Goal: Find contact information: Obtain details needed to contact an individual or organization

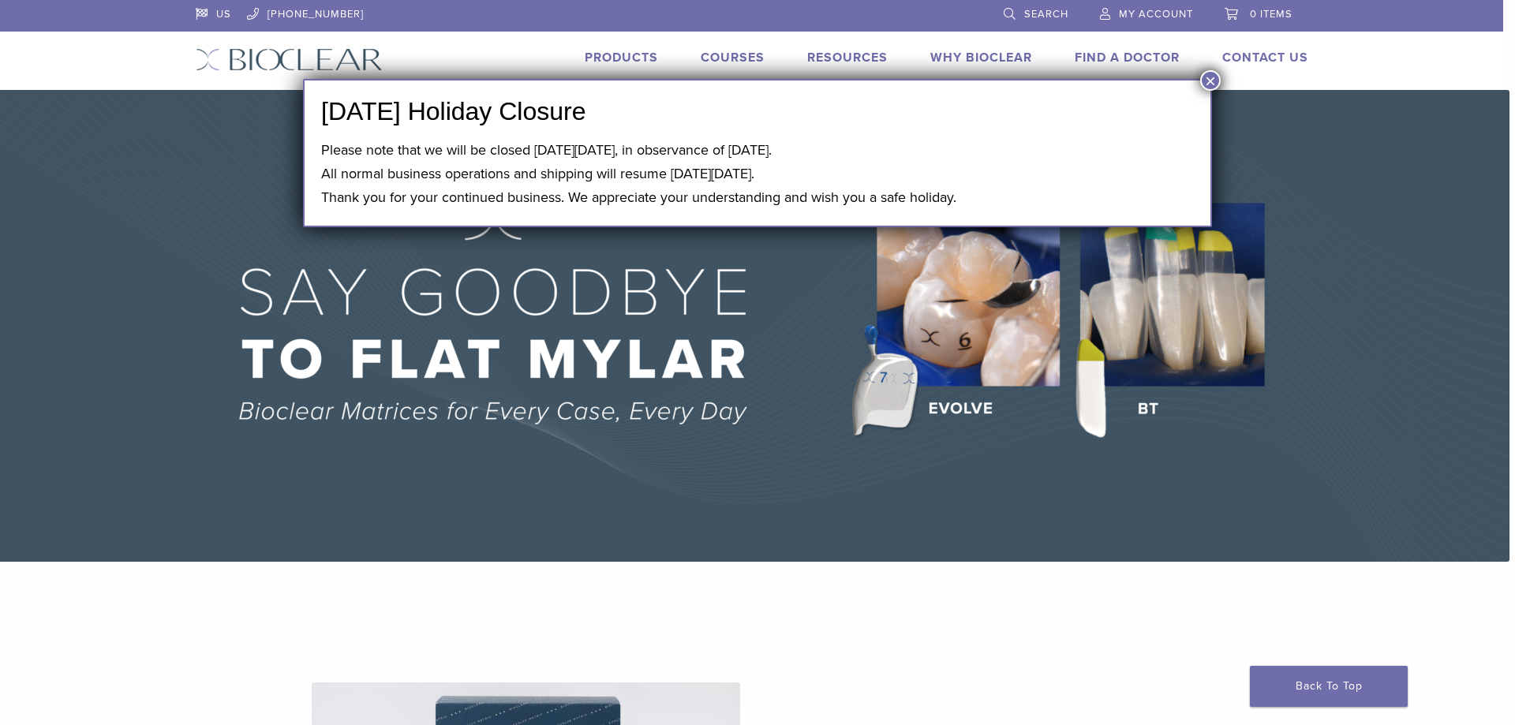
click at [1218, 83] on button "×" at bounding box center [1210, 80] width 21 height 21
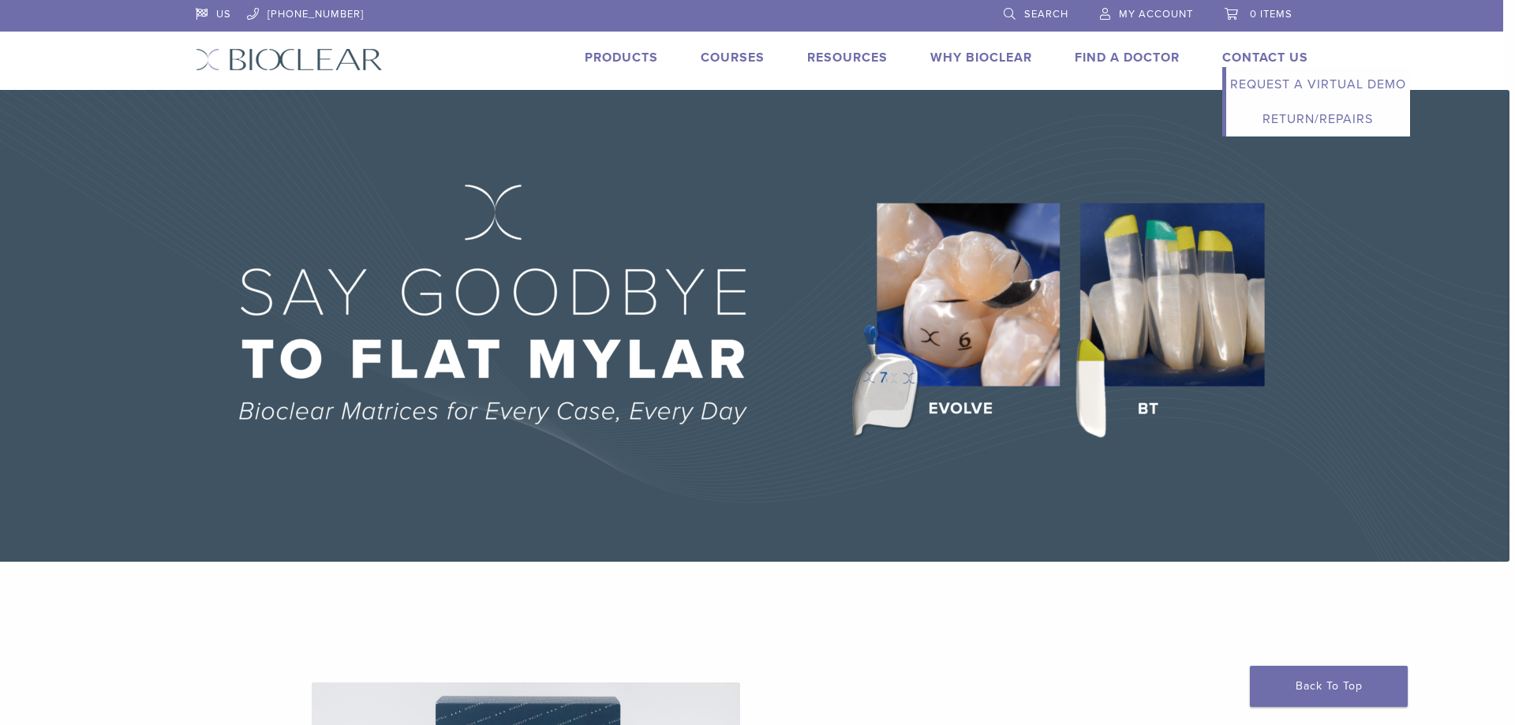
click at [1250, 50] on link "Contact Us" at bounding box center [1265, 58] width 86 height 16
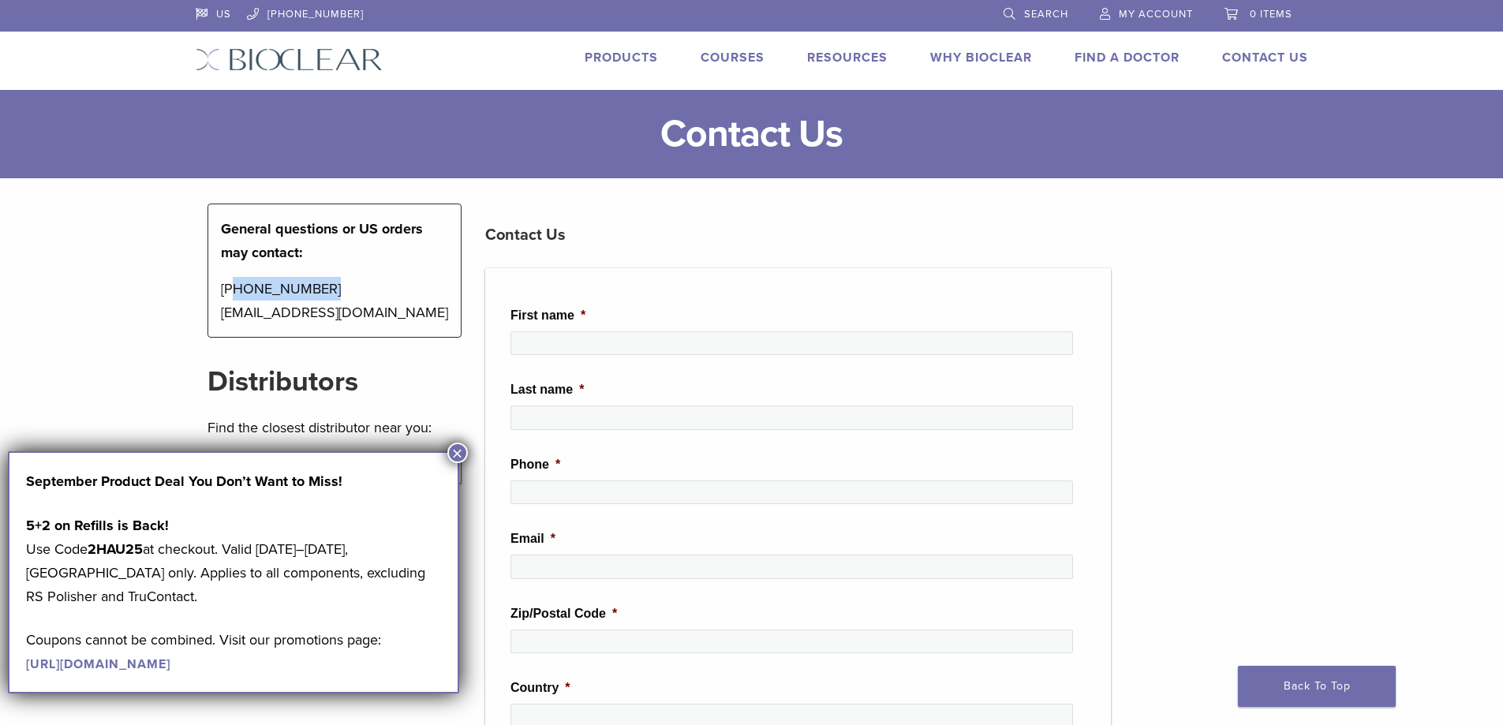
drag, startPoint x: 335, startPoint y: 289, endPoint x: 234, endPoint y: 292, distance: 101.8
click at [234, 292] on p "[PHONE_NUMBER] [EMAIL_ADDRESS][DOMAIN_NAME]" at bounding box center [335, 300] width 228 height 47
drag, startPoint x: 34, startPoint y: 319, endPoint x: 143, endPoint y: 300, distance: 110.5
click at [41, 319] on main "**********" at bounding box center [751, 650] width 1503 height 1121
drag, startPoint x: 313, startPoint y: 290, endPoint x: 217, endPoint y: 300, distance: 96.7
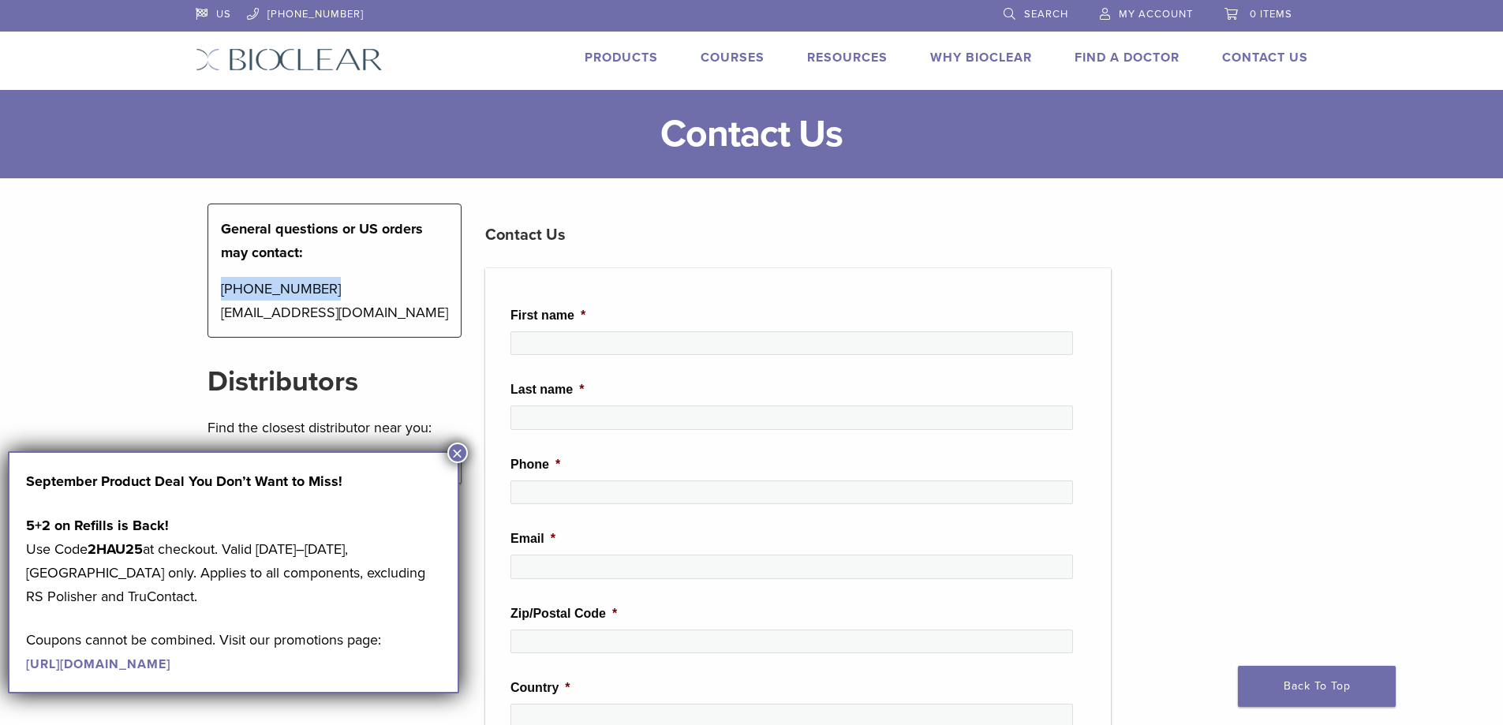
click at [217, 299] on div "General questions or US orders may contact: [PHONE_NUMBER] [EMAIL_ADDRESS][DOMA…" at bounding box center [335, 271] width 255 height 134
copy p "[PHONE_NUMBER]"
